Goal: Find specific page/section: Find specific page/section

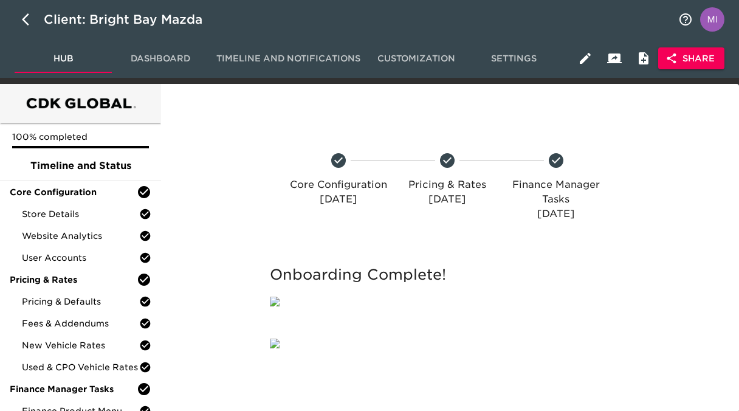
click at [705, 63] on span "Share" at bounding box center [690, 58] width 47 height 15
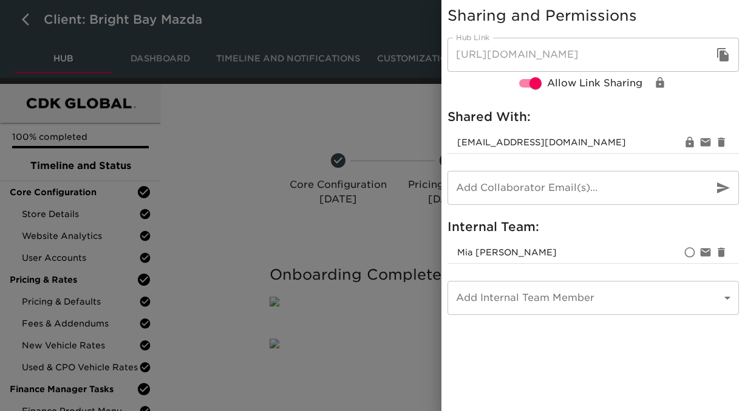
click at [725, 61] on icon "button" at bounding box center [723, 54] width 15 height 15
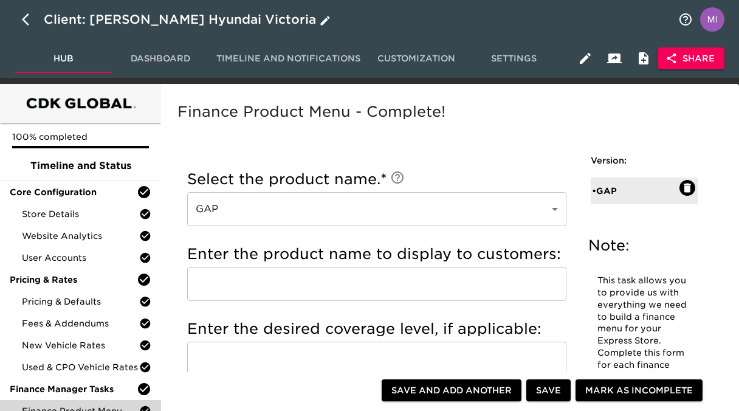
click at [30, 16] on icon "button" at bounding box center [29, 19] width 15 height 15
select select "10"
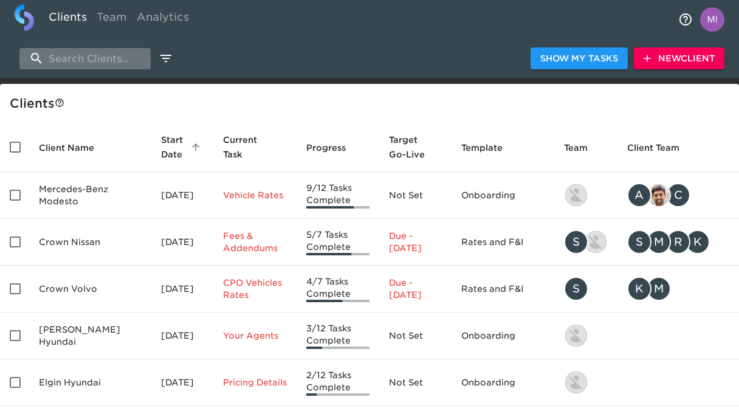
click at [114, 53] on input "search" at bounding box center [84, 58] width 131 height 21
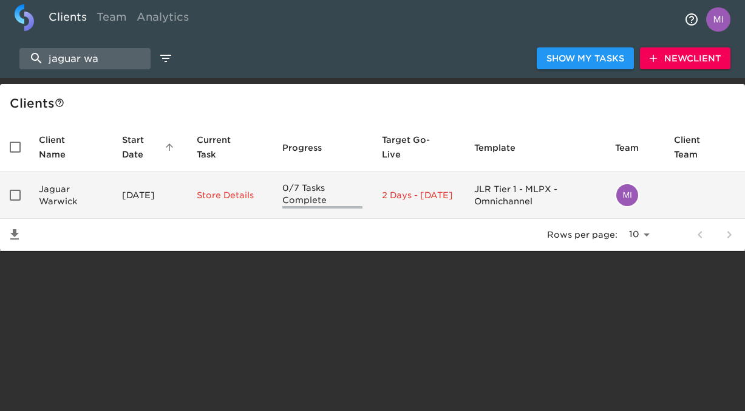
type input "jaguar wa"
click at [67, 186] on td "Jaguar Warwick" at bounding box center [70, 195] width 83 height 47
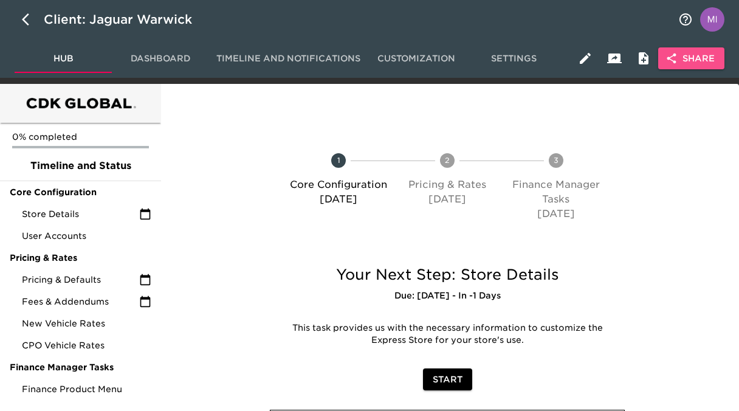
click at [705, 55] on span "Share" at bounding box center [690, 58] width 47 height 15
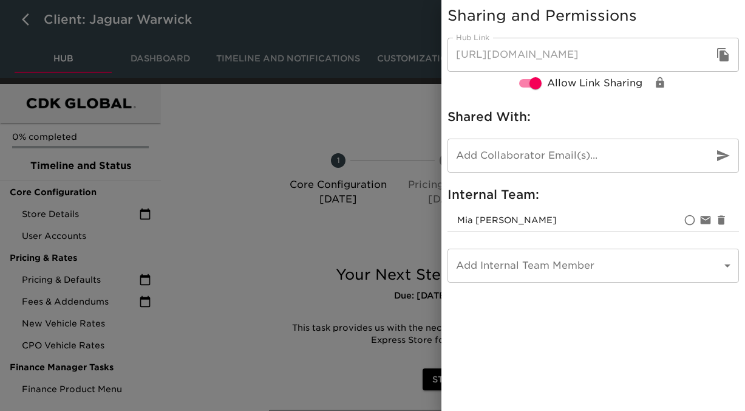
click at [722, 57] on icon "button" at bounding box center [723, 54] width 12 height 13
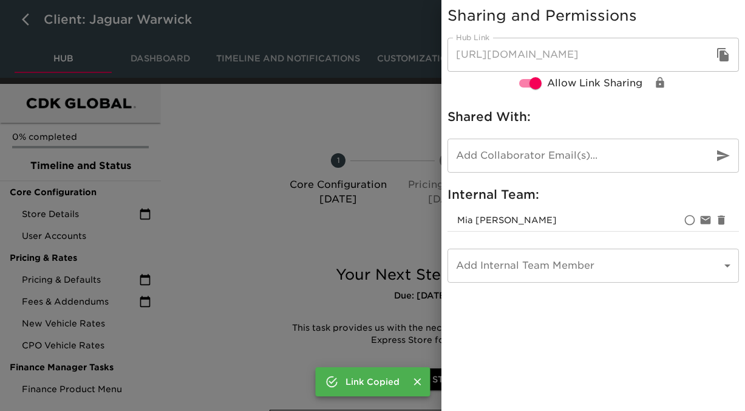
click at [5, 26] on div at bounding box center [372, 205] width 745 height 411
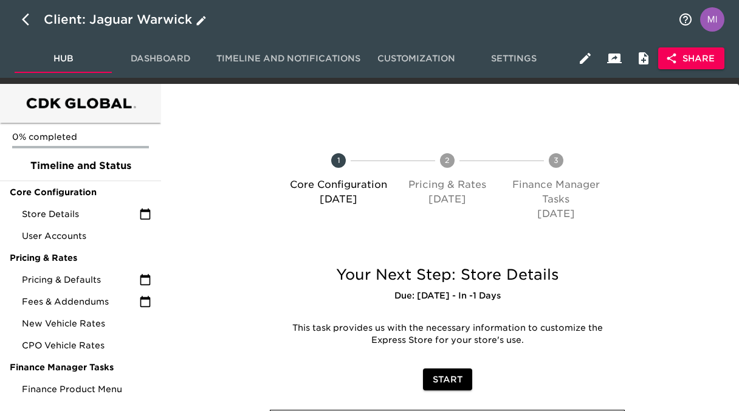
click at [22, 24] on icon "button" at bounding box center [29, 19] width 15 height 15
select select "10"
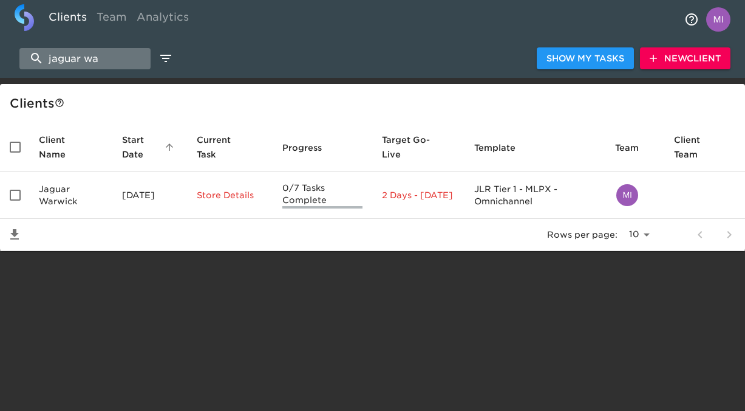
click at [106, 64] on input "jaguar wa" at bounding box center [84, 58] width 131 height 21
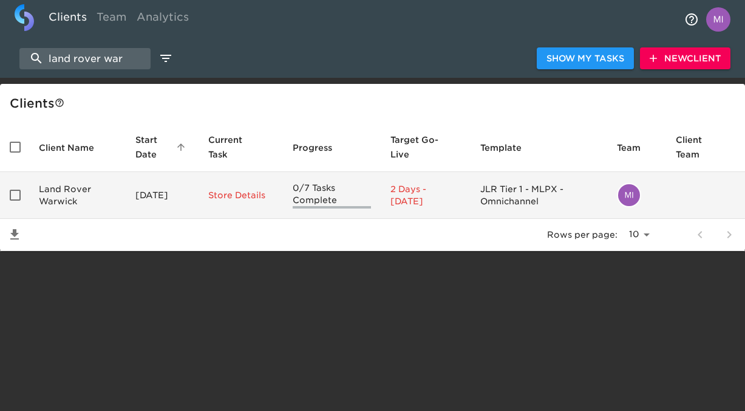
type input "land rover war"
click at [72, 187] on td "Land Rover Warwick" at bounding box center [77, 195] width 97 height 47
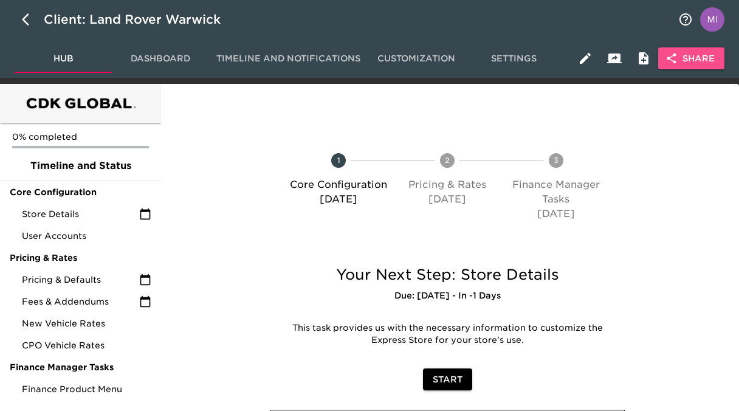
click at [694, 50] on button "Share" at bounding box center [691, 58] width 66 height 22
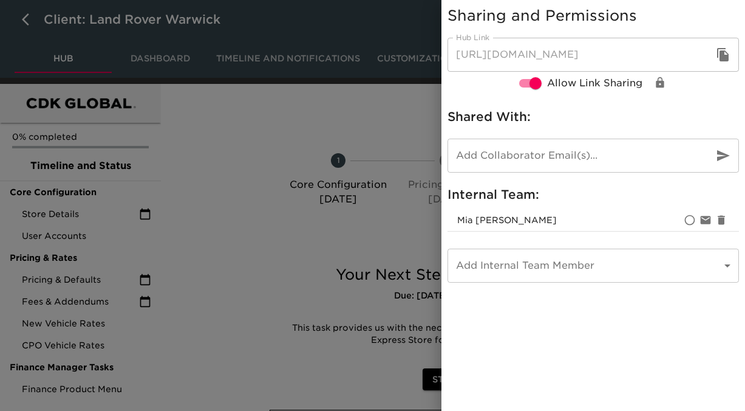
click at [725, 54] on icon "button" at bounding box center [723, 54] width 15 height 15
